Goal: Book appointment/travel/reservation

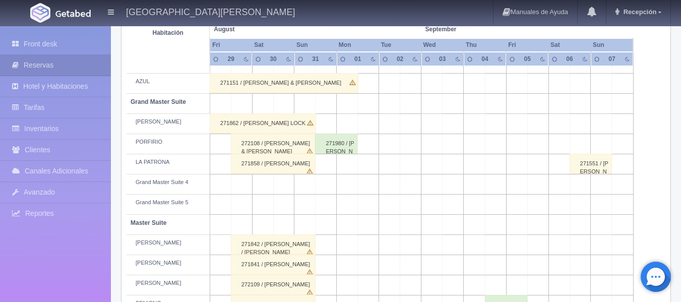
scroll to position [50, 0]
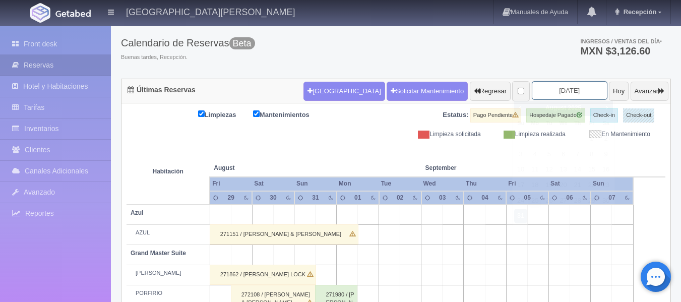
click at [554, 89] on input "2025-08-31" at bounding box center [570, 90] width 76 height 19
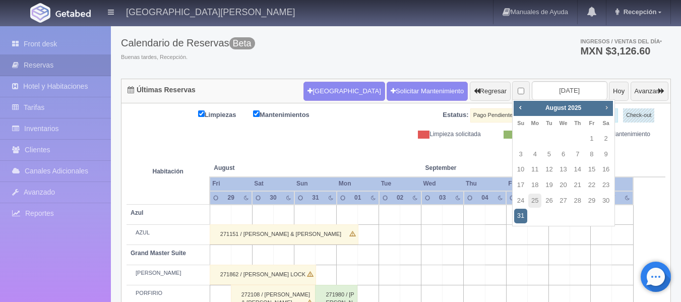
click at [608, 104] on span "Next" at bounding box center [606, 107] width 8 height 8
click at [603, 139] on link "6" at bounding box center [605, 139] width 13 height 15
type input "[DATE]"
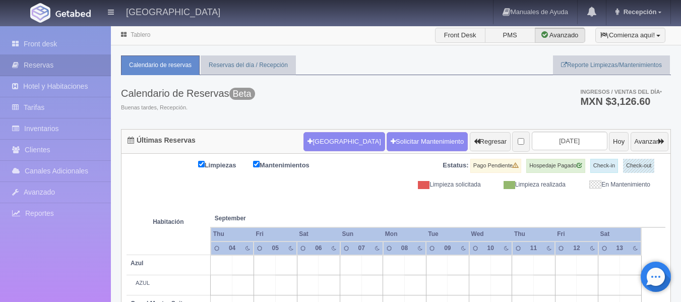
click at [447, 64] on ul "Calendario de reservas Reservas del día / Recepción Reporte Limpiezas/Mantenimi…" at bounding box center [396, 65] width 550 height 20
